Goal: Browse casually

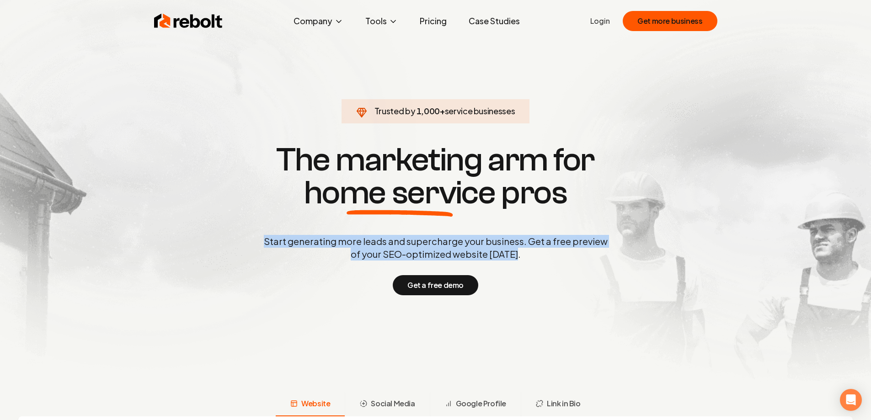
drag, startPoint x: 268, startPoint y: 242, endPoint x: 577, endPoint y: 259, distance: 310.1
click at [577, 259] on p "Start generating more leads and supercharge your business. Get a free preview o…" at bounding box center [436, 248] width 348 height 26
drag, startPoint x: 525, startPoint y: 256, endPoint x: 379, endPoint y: 237, distance: 147.5
click at [381, 241] on p "Start generating more leads and supercharge your business. Get a free preview o…" at bounding box center [436, 248] width 348 height 26
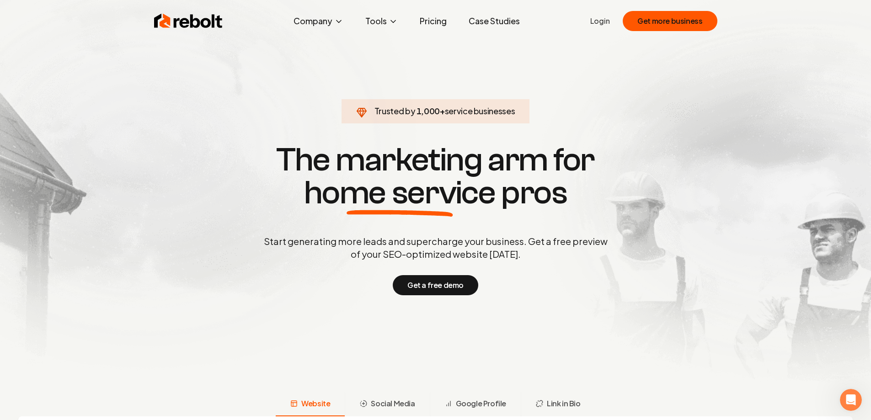
click at [316, 162] on h1 "The marketing arm for home service pros" at bounding box center [435, 177] width 439 height 66
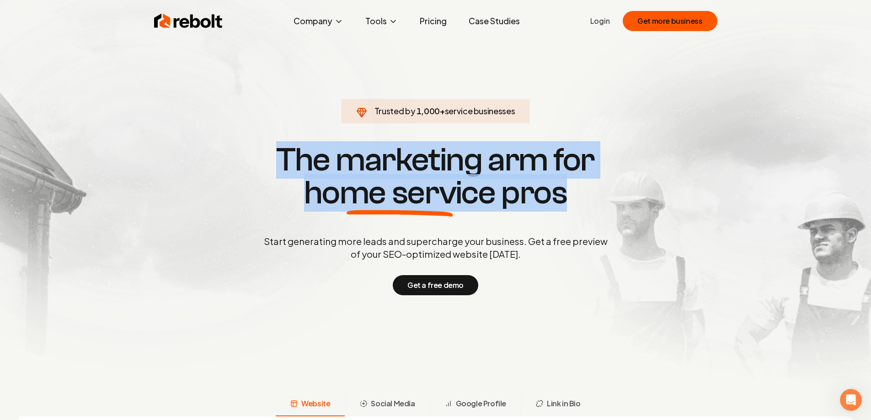
drag, startPoint x: 281, startPoint y: 162, endPoint x: 581, endPoint y: 203, distance: 303.1
click at [581, 203] on h1 "The marketing arm for home service pros" at bounding box center [435, 177] width 439 height 66
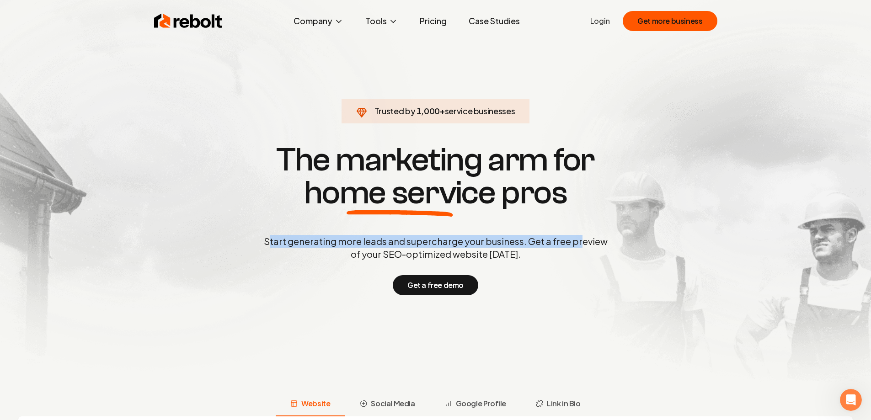
drag, startPoint x: 270, startPoint y: 241, endPoint x: 579, endPoint y: 239, distance: 309.2
click at [579, 239] on p "Start generating more leads and supercharge your business. Get a free preview o…" at bounding box center [436, 248] width 348 height 26
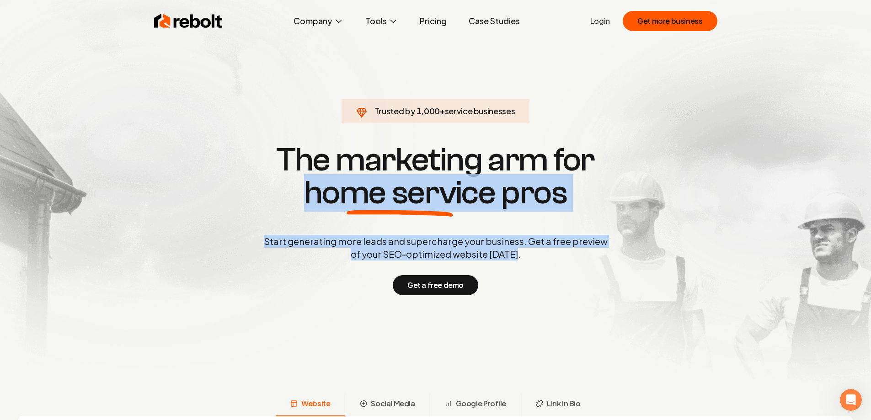
drag, startPoint x: 535, startPoint y: 261, endPoint x: 110, endPoint y: 38, distance: 479.9
click at [256, 200] on div "Trusted by 1,000 + service businesses The marketing arm for home service pros S…" at bounding box center [436, 218] width 454 height 154
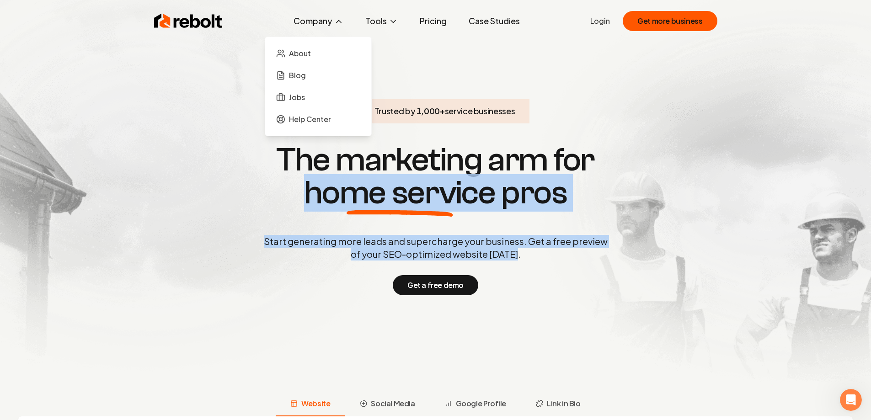
click at [332, 20] on button "Company" at bounding box center [318, 21] width 64 height 18
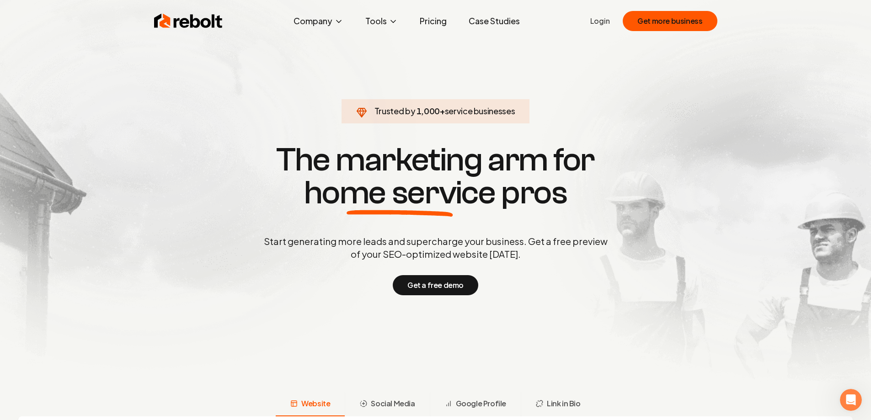
click at [454, 75] on section "Trusted by 1,000 + service businesses The marketing arm for home service pros S…" at bounding box center [436, 218] width 454 height 378
click at [544, 67] on section "Trusted by 1,000 + service businesses The marketing arm for home service pros S…" at bounding box center [436, 218] width 454 height 378
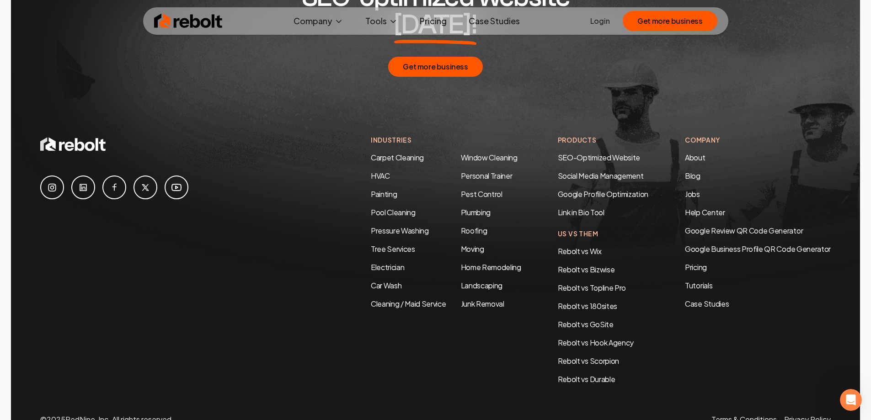
scroll to position [4859, 0]
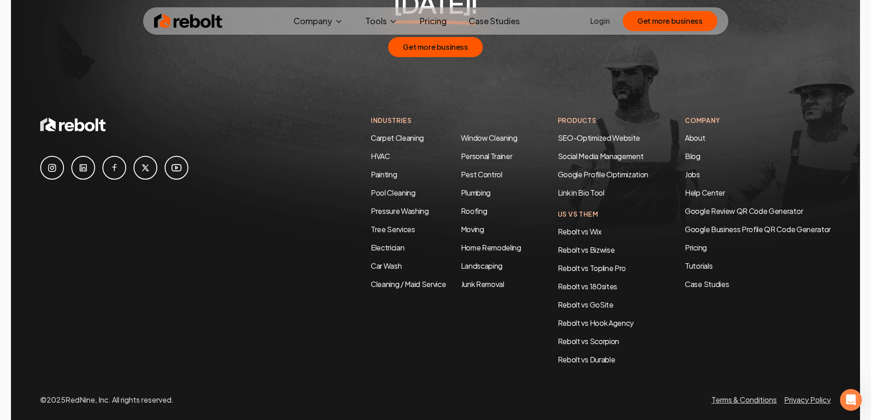
drag, startPoint x: 68, startPoint y: 375, endPoint x: 180, endPoint y: 377, distance: 112.1
click at [180, 395] on div "© 2025 RedNine, Inc. All rights reserved. Terms & Conditions Privacy Policy" at bounding box center [435, 400] width 791 height 11
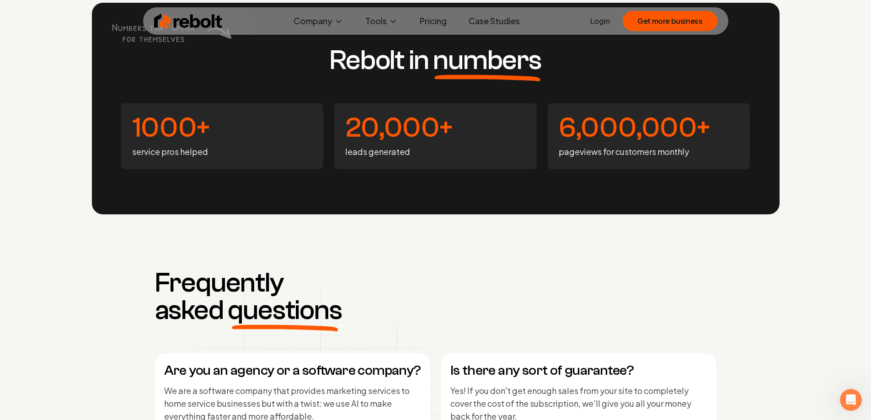
scroll to position [0, 0]
